Goal: Find specific page/section: Find specific page/section

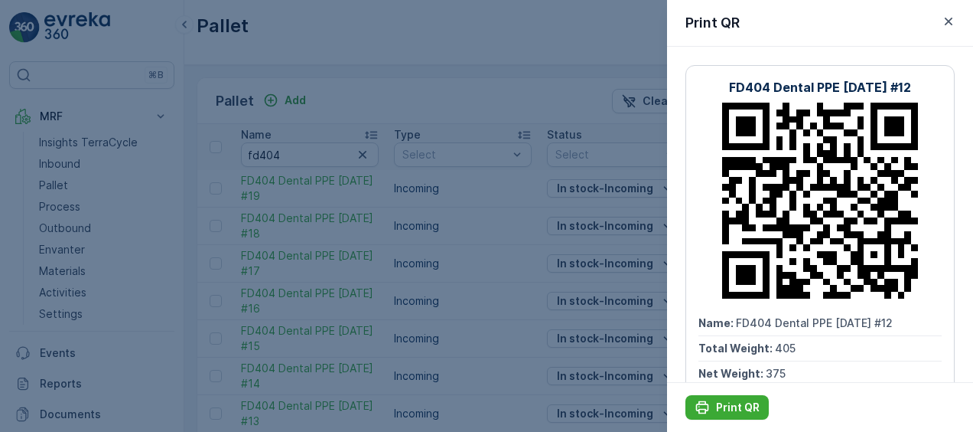
scroll to position [173, 0]
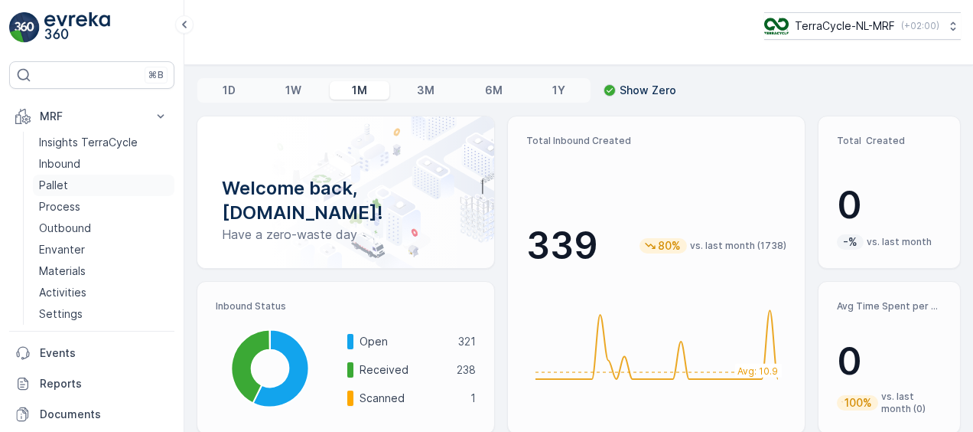
click at [60, 184] on p "Pallet" at bounding box center [53, 185] width 29 height 15
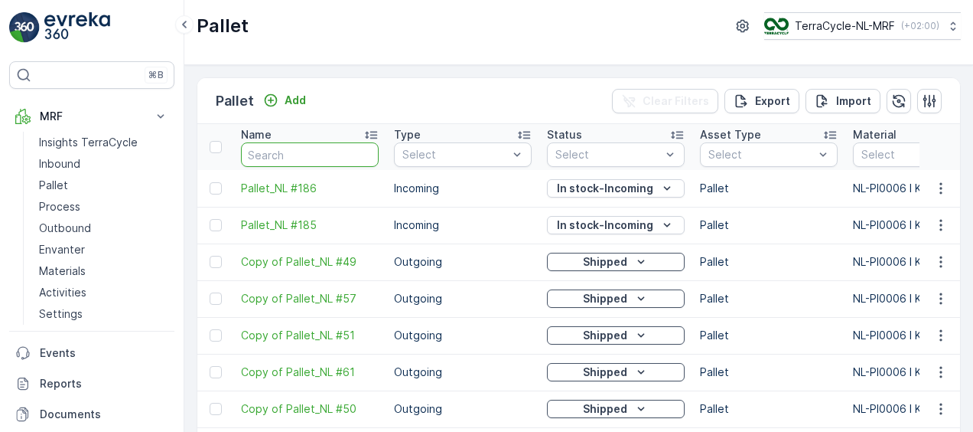
click at [332, 148] on input "text" at bounding box center [310, 154] width 138 height 24
type input "d"
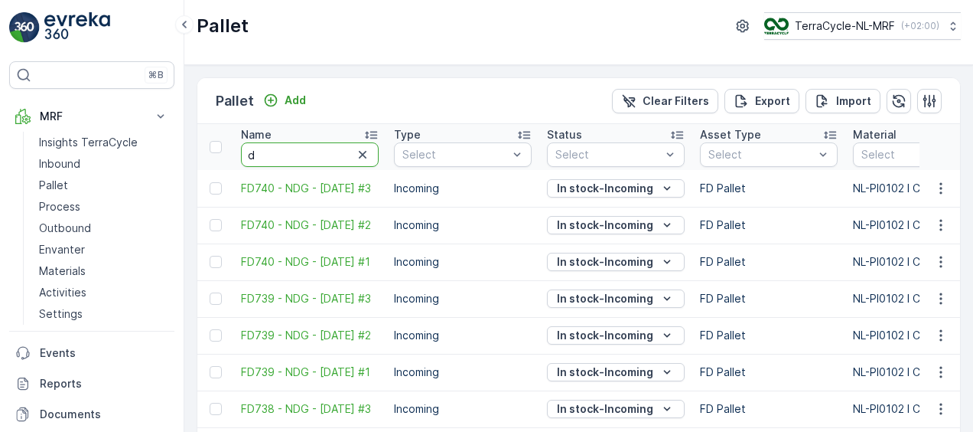
click at [336, 153] on input "d" at bounding box center [310, 154] width 138 height 24
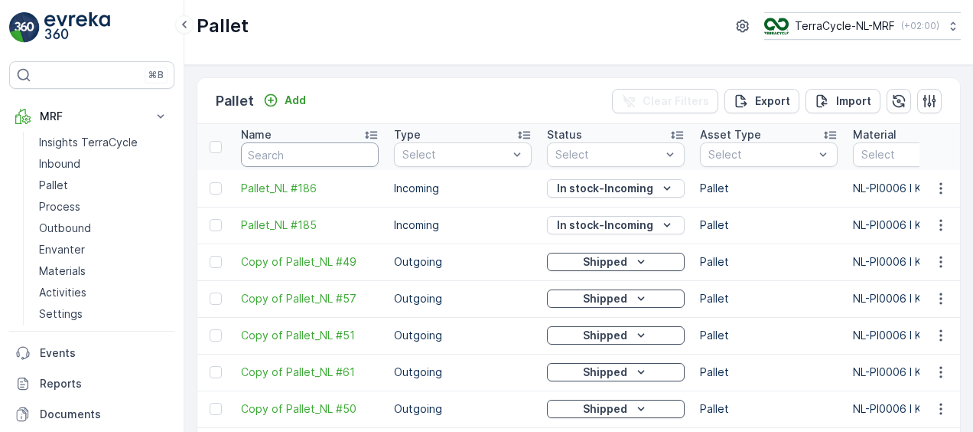
click at [336, 153] on input "text" at bounding box center [310, 154] width 138 height 24
type input "f"
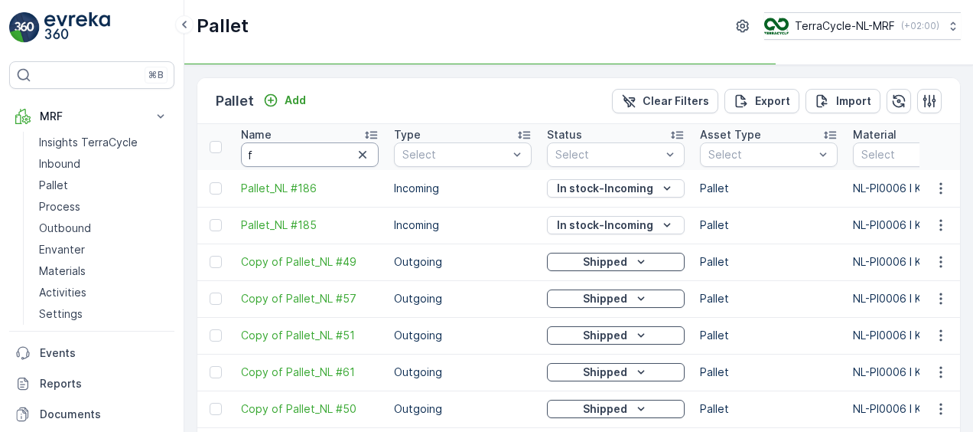
click at [336, 153] on input "f" at bounding box center [310, 154] width 138 height 24
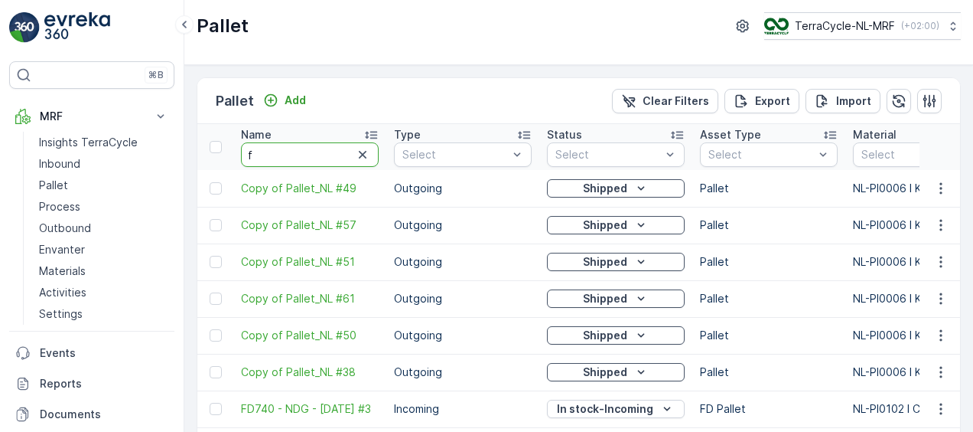
click at [336, 153] on input "f" at bounding box center [310, 154] width 138 height 24
type input "fd"
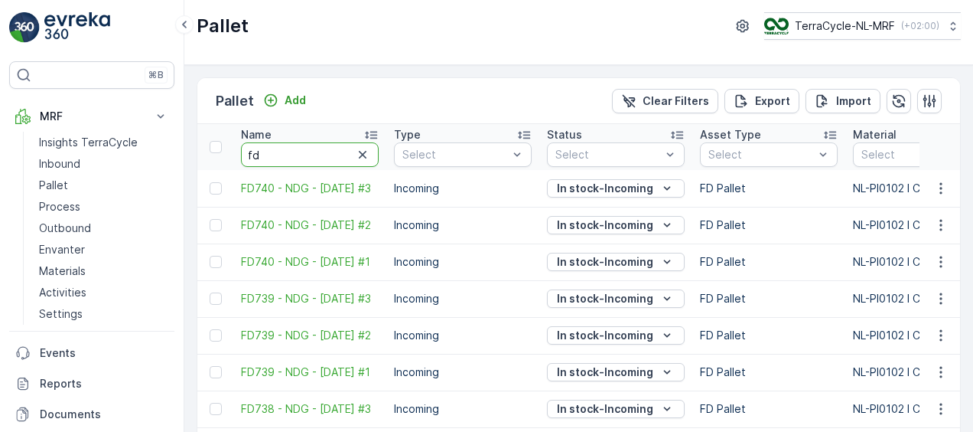
click at [336, 153] on input "fd" at bounding box center [310, 154] width 138 height 24
type input "fd4"
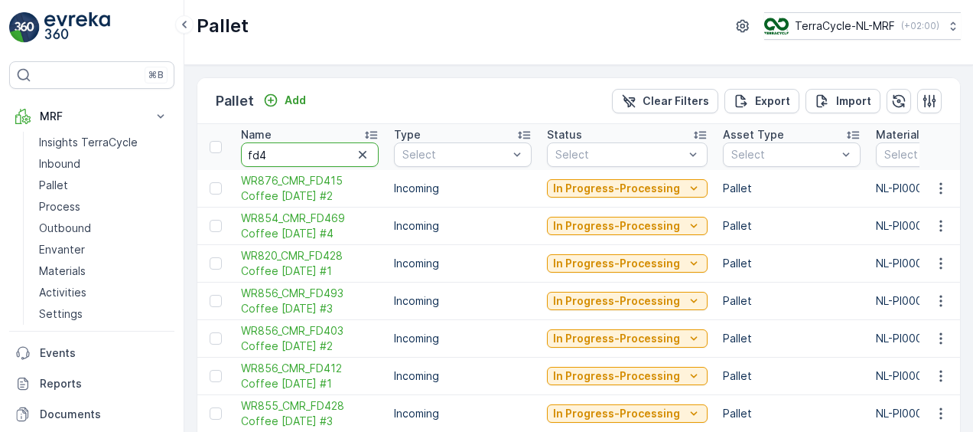
click at [336, 153] on input "fd4" at bounding box center [310, 154] width 138 height 24
type input "fd40"
click at [336, 153] on input "fd40" at bounding box center [310, 154] width 138 height 24
type input "fd404"
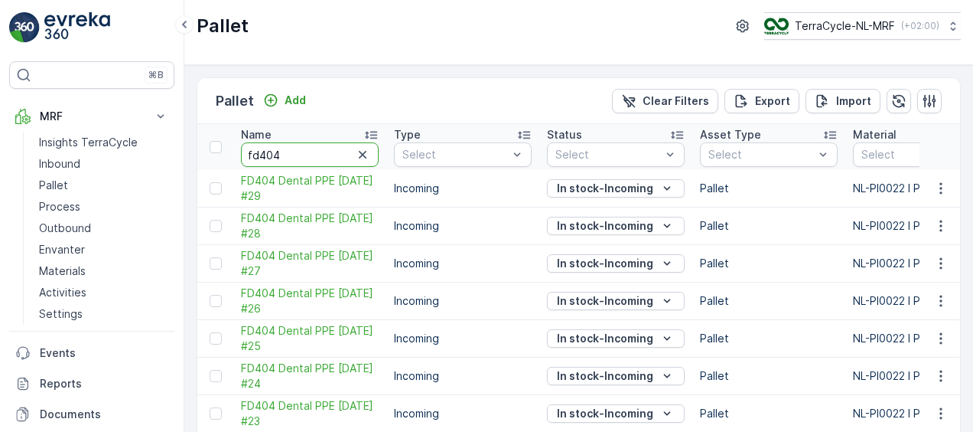
click at [336, 153] on input "fd404" at bounding box center [310, 154] width 138 height 24
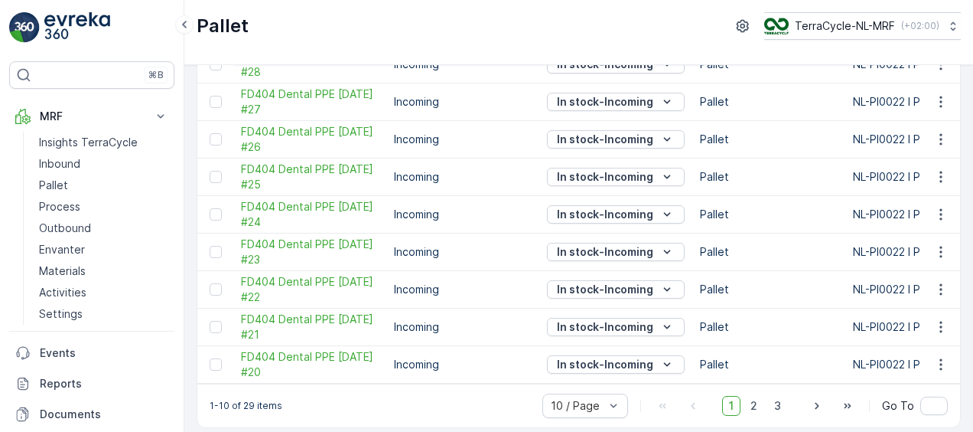
scroll to position [173, 0]
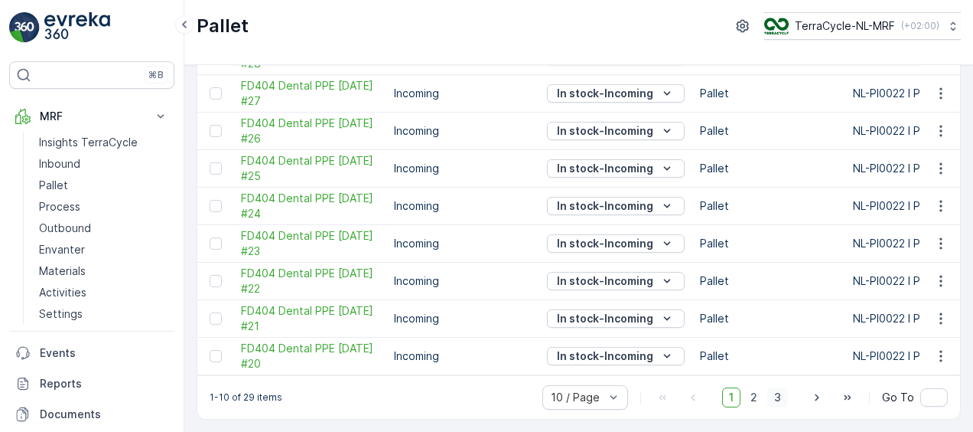
click at [780, 399] on span "3" at bounding box center [777, 397] width 21 height 20
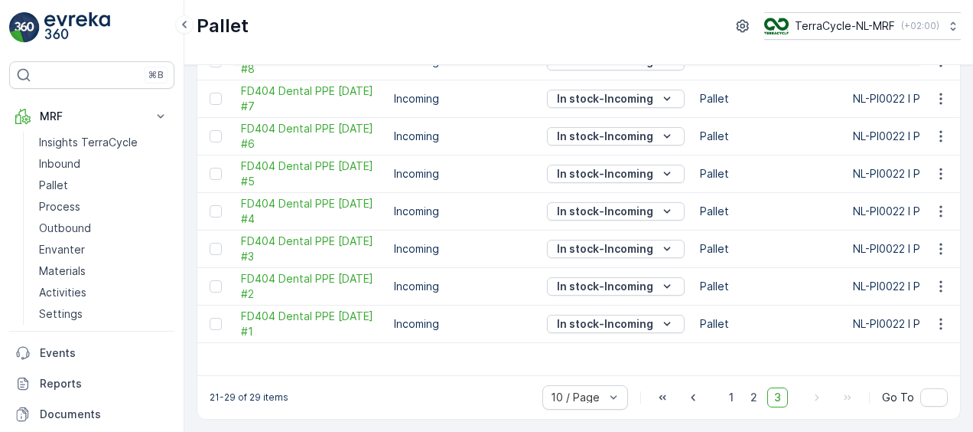
scroll to position [168, 0]
click at [940, 318] on icon "button" at bounding box center [941, 323] width 2 height 11
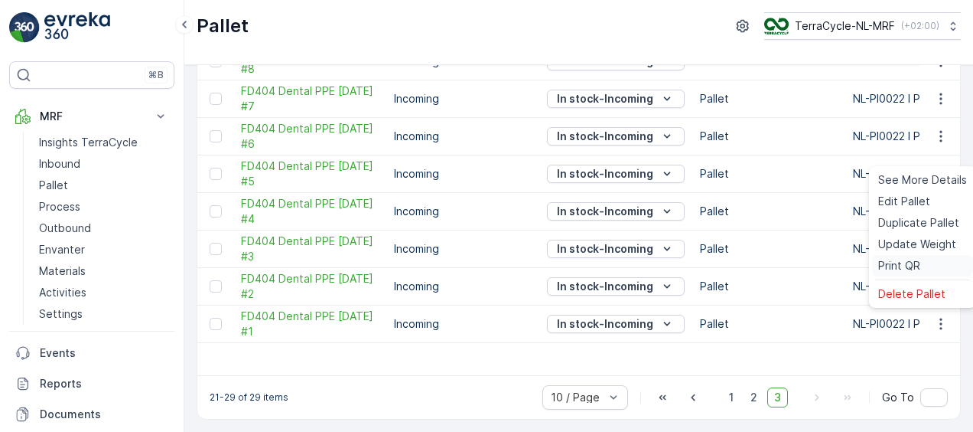
click at [914, 268] on span "Print QR" at bounding box center [899, 265] width 42 height 15
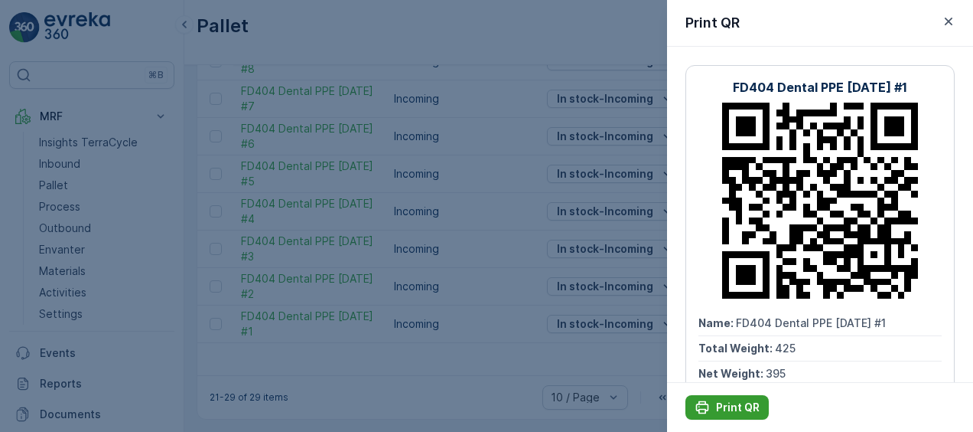
click at [728, 412] on p "Print QR" at bounding box center [738, 406] width 44 height 15
